Goal: Information Seeking & Learning: Learn about a topic

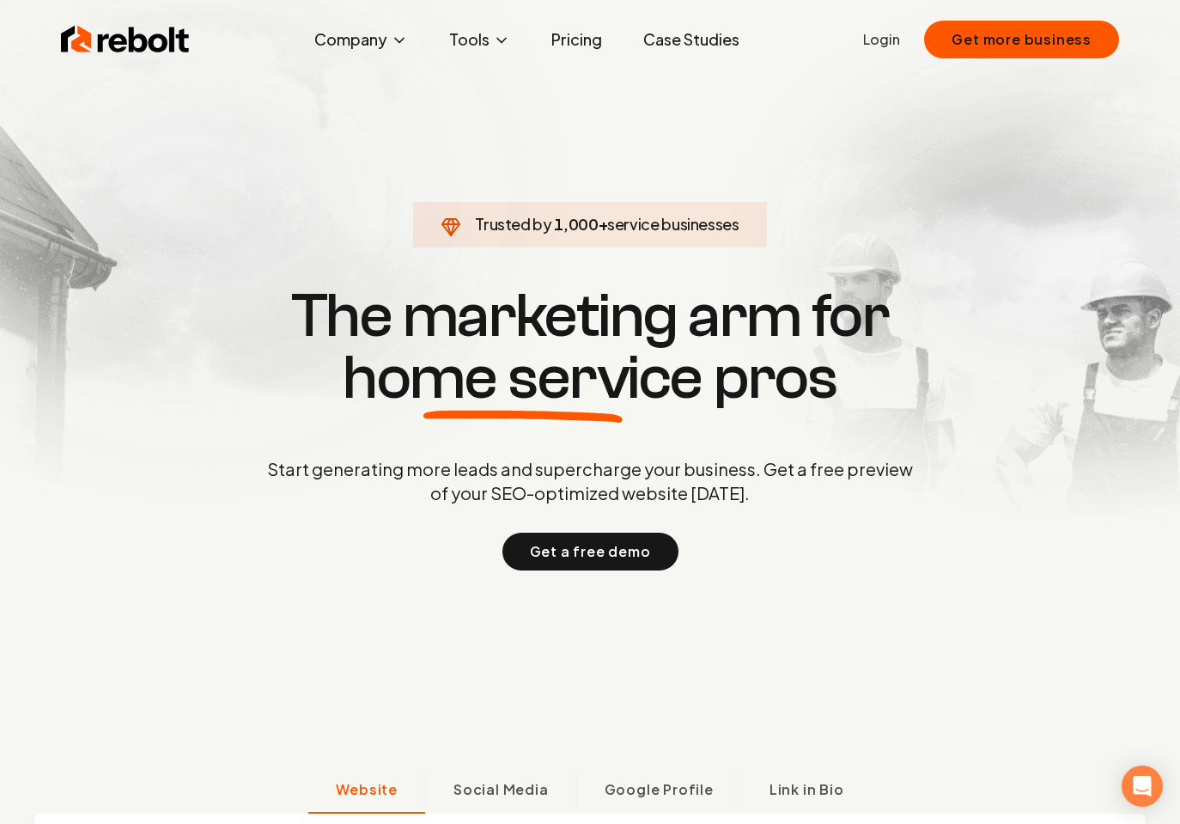
click at [580, 52] on link "Pricing" at bounding box center [577, 39] width 78 height 34
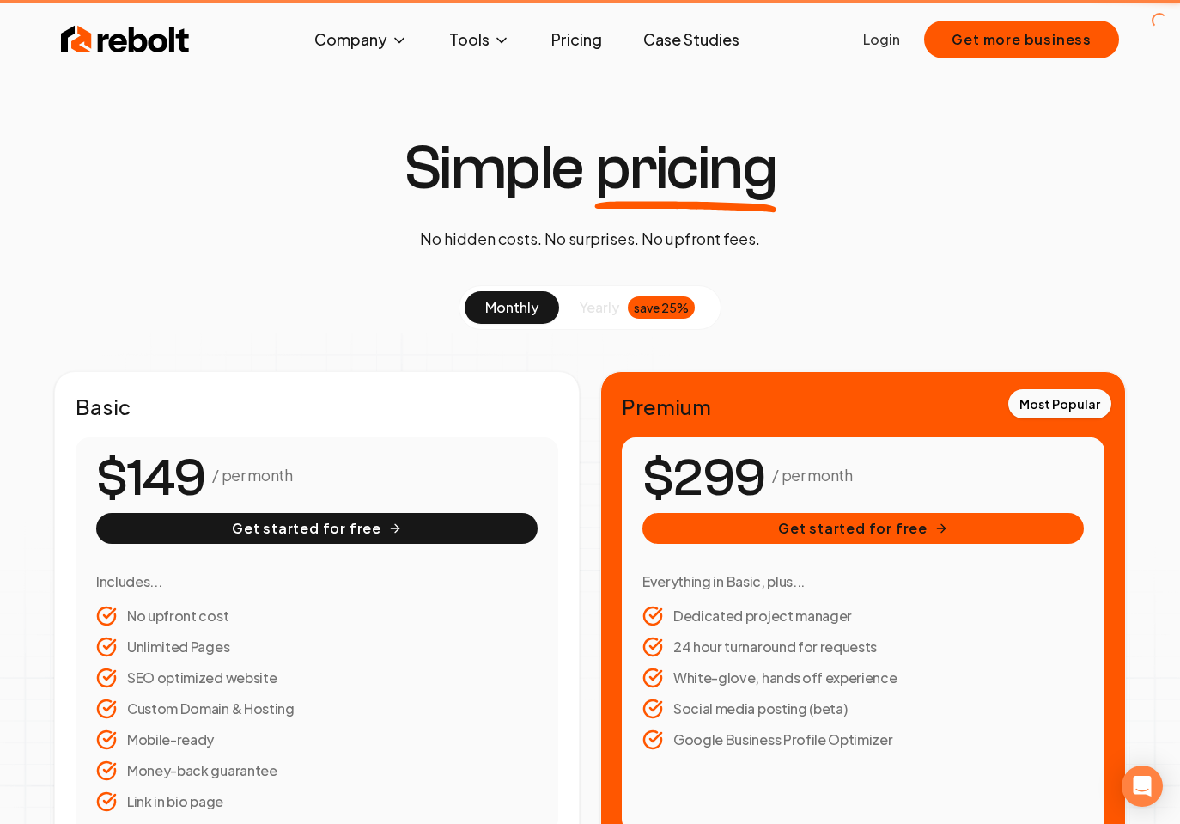
click at [587, 37] on link "Pricing" at bounding box center [577, 39] width 78 height 34
